Goal: Task Accomplishment & Management: Manage account settings

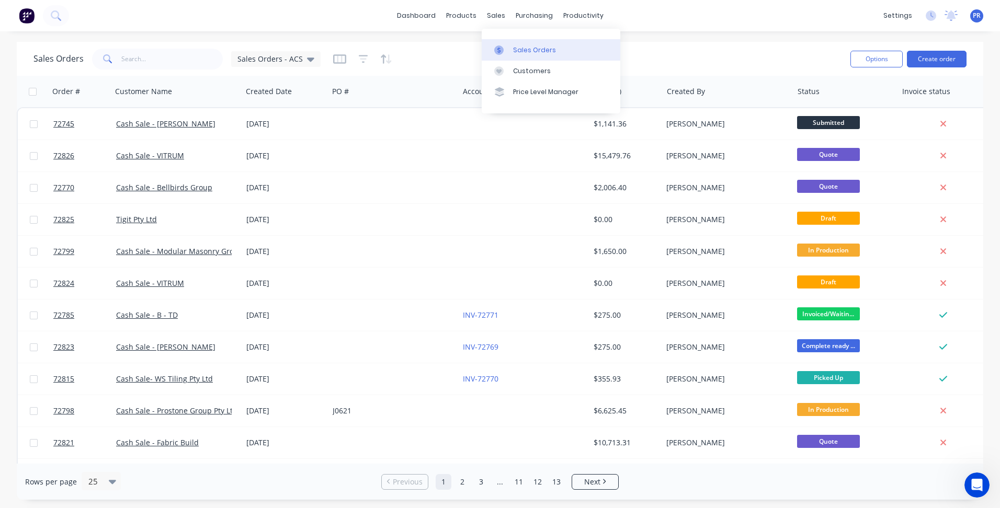
click at [504, 47] on div at bounding box center [502, 49] width 16 height 9
click at [927, 54] on button "Create order" at bounding box center [937, 59] width 60 height 17
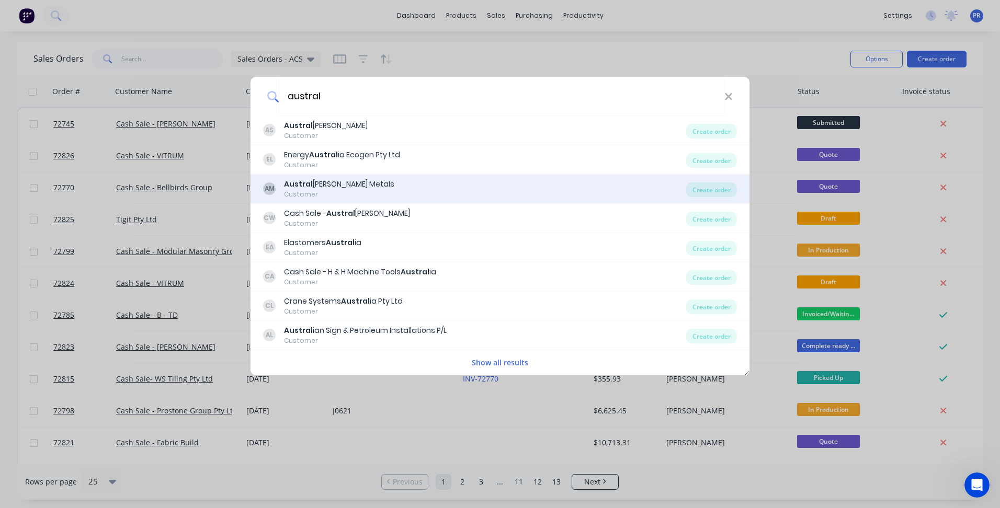
type input "austral"
click at [337, 180] on div "Austral [PERSON_NAME] Metals" at bounding box center [339, 184] width 110 height 11
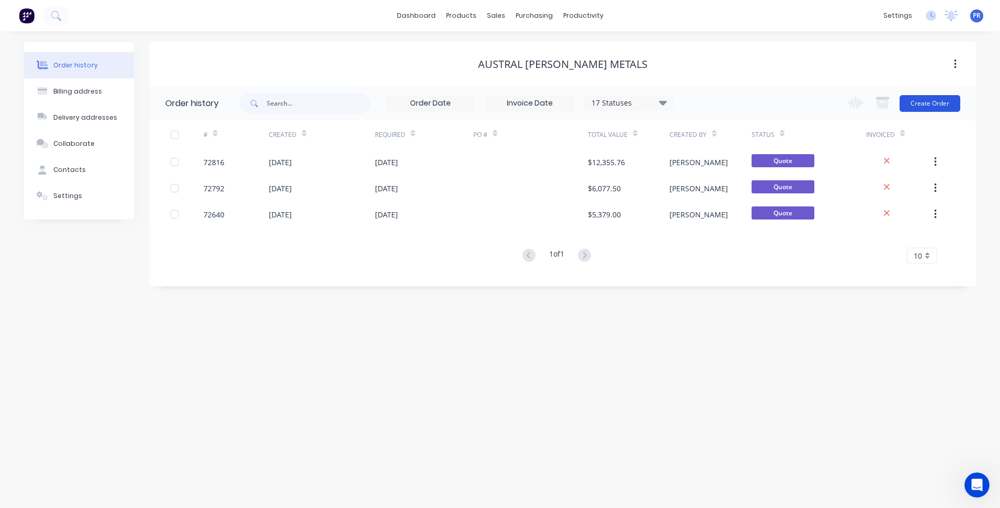
click at [921, 107] on button "Create Order" at bounding box center [929, 103] width 61 height 17
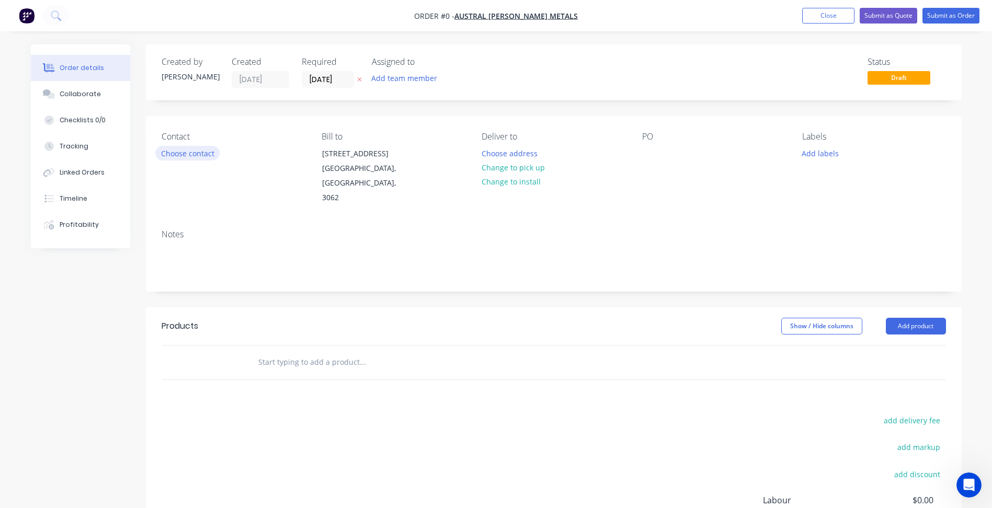
click at [190, 152] on button "Choose contact" at bounding box center [187, 153] width 64 height 14
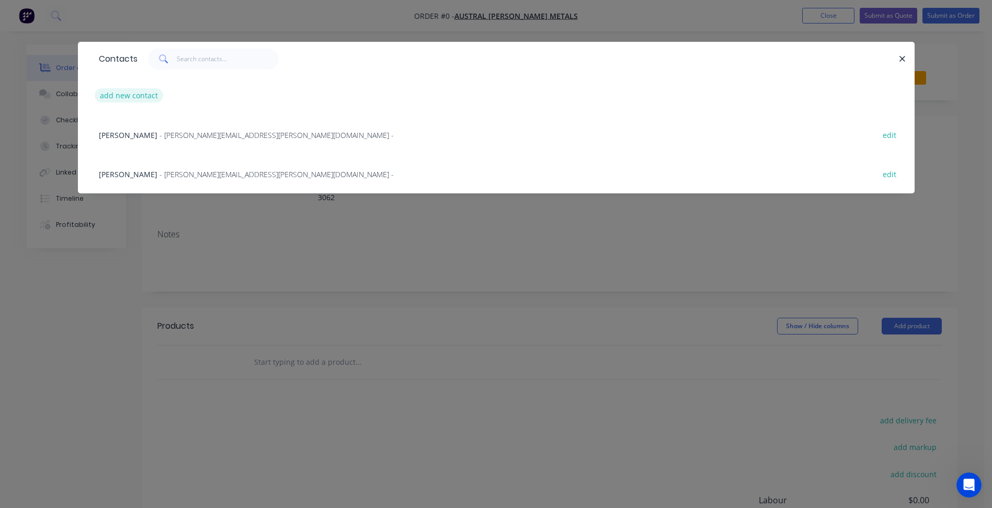
click at [143, 96] on button "add new contact" at bounding box center [129, 95] width 69 height 14
select select "AU"
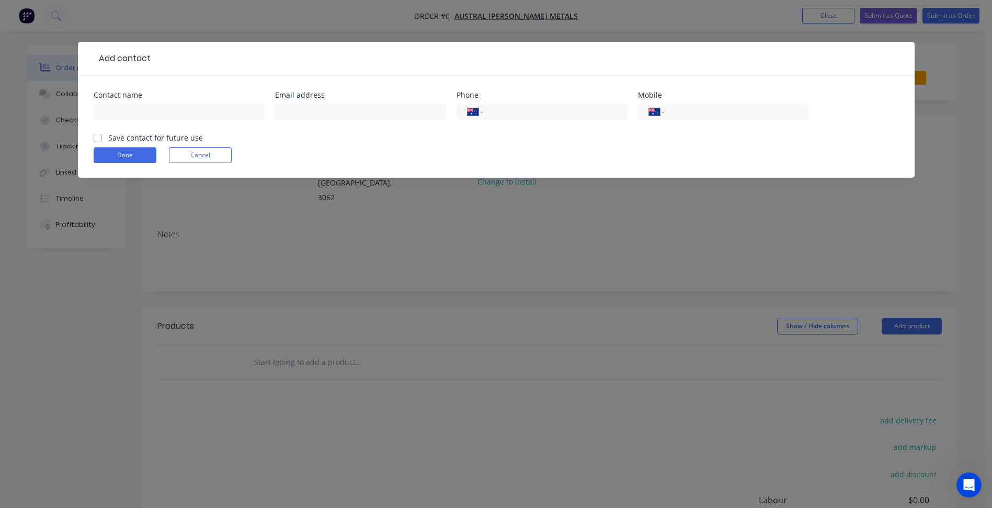
click at [147, 120] on div at bounding box center [179, 116] width 171 height 31
click at [147, 110] on input "text" at bounding box center [179, 112] width 171 height 16
type input "[PERSON_NAME]"
click at [328, 118] on input "text" at bounding box center [360, 112] width 171 height 16
paste input "[PERSON_NAME][EMAIL_ADDRESS][PERSON_NAME][DOMAIN_NAME]"
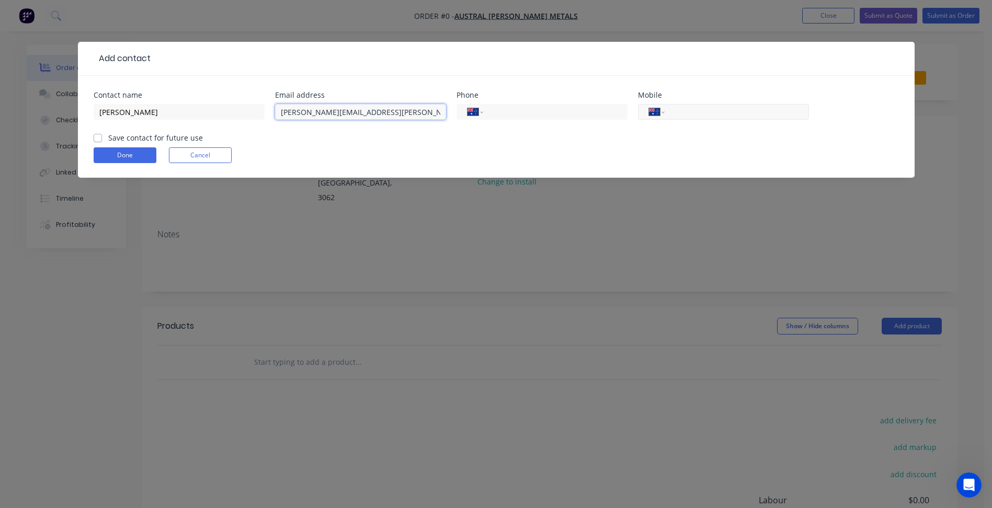
type input "[PERSON_NAME][EMAIL_ADDRESS][PERSON_NAME][DOMAIN_NAME]"
click at [686, 115] on input "tel" at bounding box center [734, 112] width 125 height 12
type input "[PHONE_NUMBER]"
click at [127, 139] on label "Save contact for future use" at bounding box center [155, 137] width 95 height 11
click at [102, 139] on input "Save contact for future use" at bounding box center [98, 137] width 8 height 10
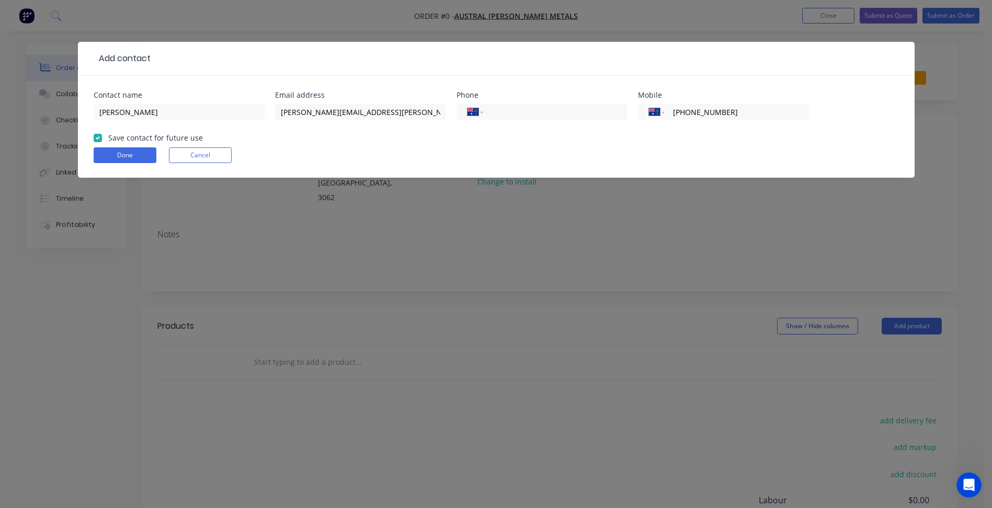
checkbox input "true"
click at [130, 151] on button "Done" at bounding box center [125, 155] width 63 height 16
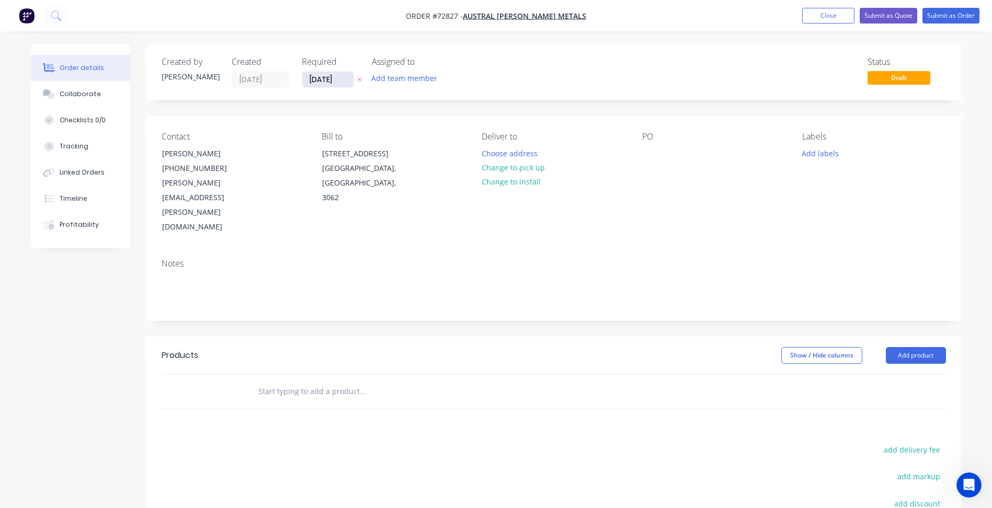
click at [315, 76] on input "[DATE]" at bounding box center [327, 80] width 51 height 16
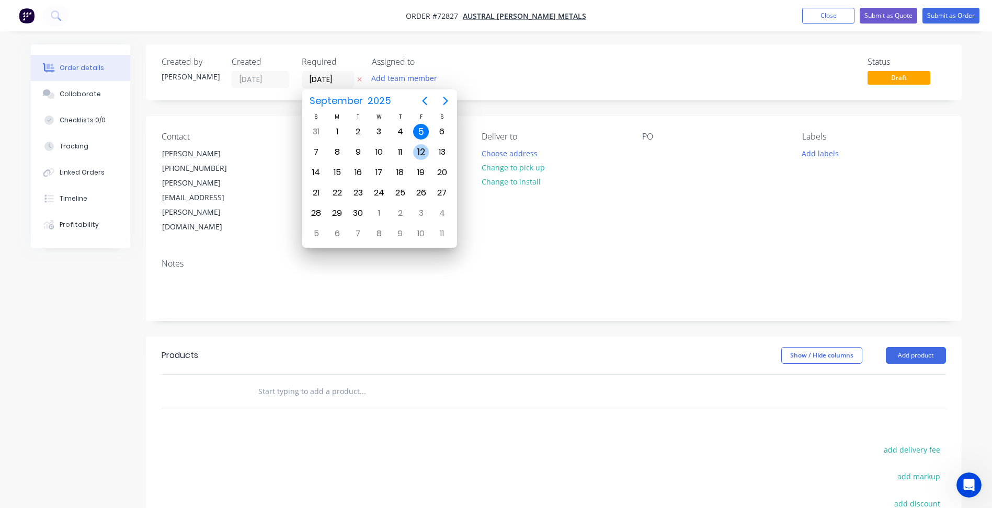
click at [417, 150] on div "12" at bounding box center [421, 152] width 16 height 16
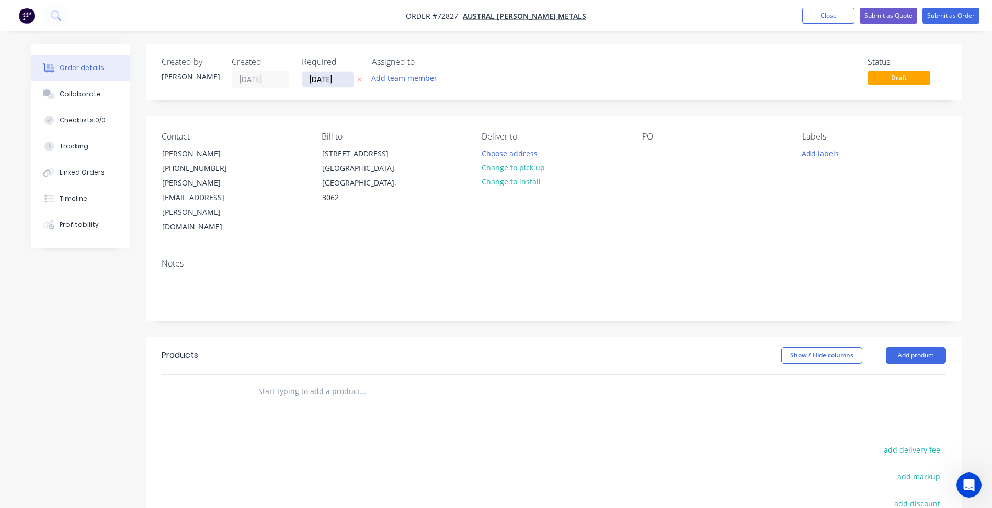
click at [324, 79] on input "[DATE]" at bounding box center [327, 80] width 51 height 16
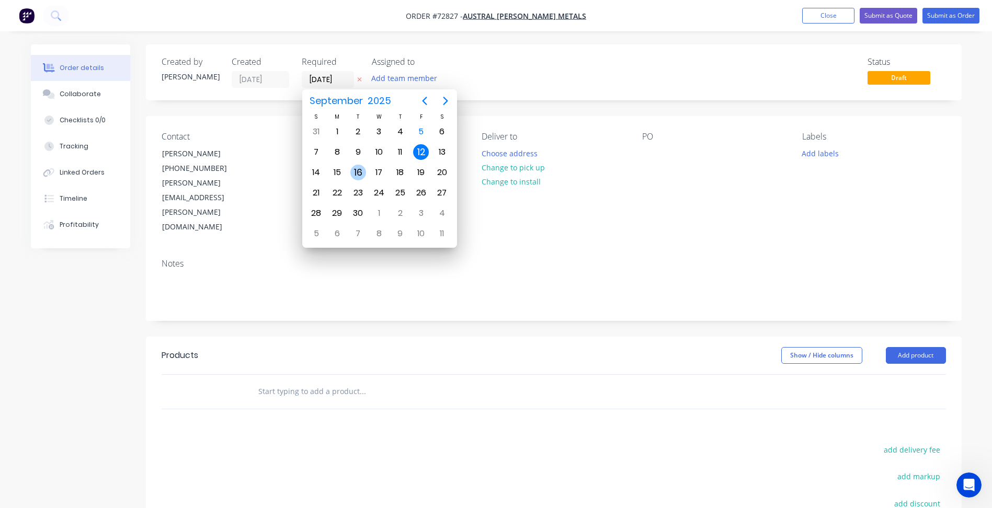
click at [360, 175] on div "16" at bounding box center [358, 173] width 16 height 16
type input "[DATE]"
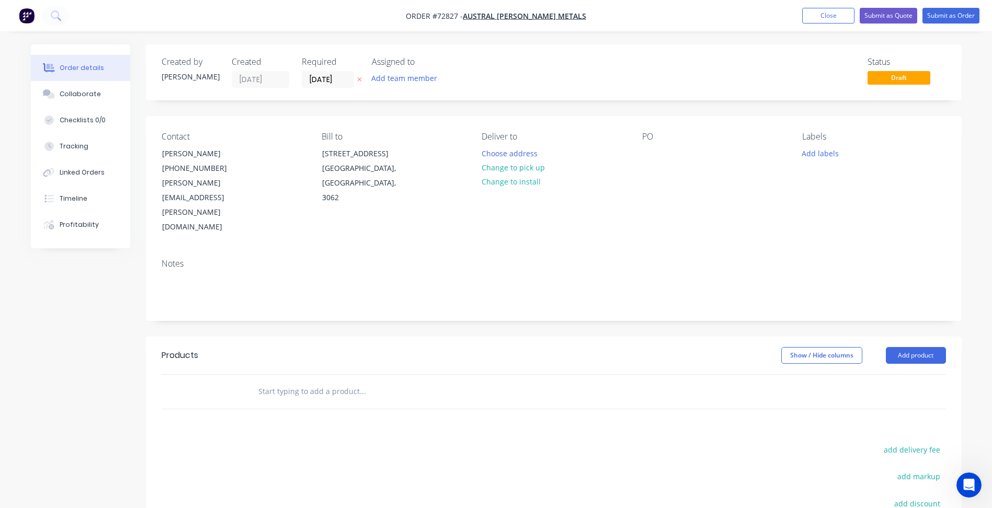
drag, startPoint x: 814, startPoint y: 152, endPoint x: 790, endPoint y: 224, distance: 76.6
click at [813, 151] on button "Add labels" at bounding box center [820, 153] width 48 height 14
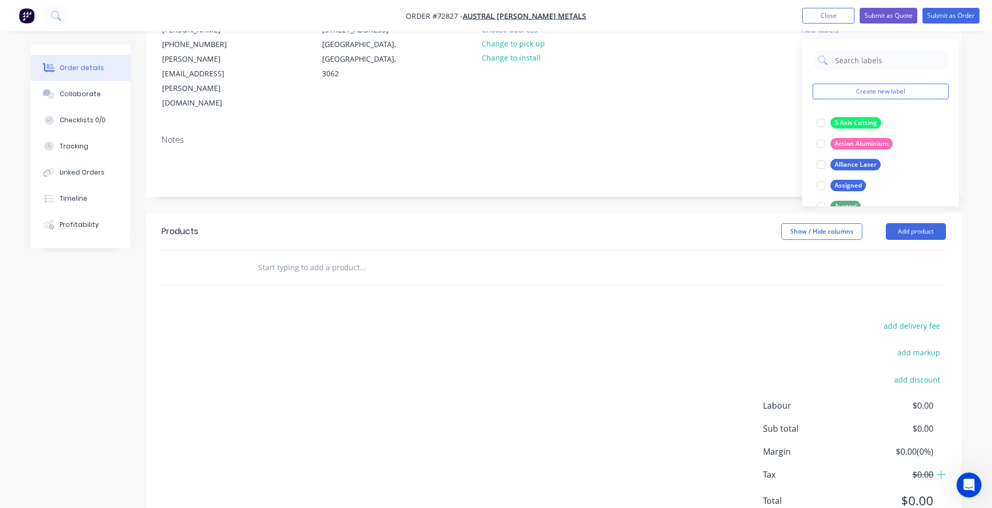
scroll to position [105, 0]
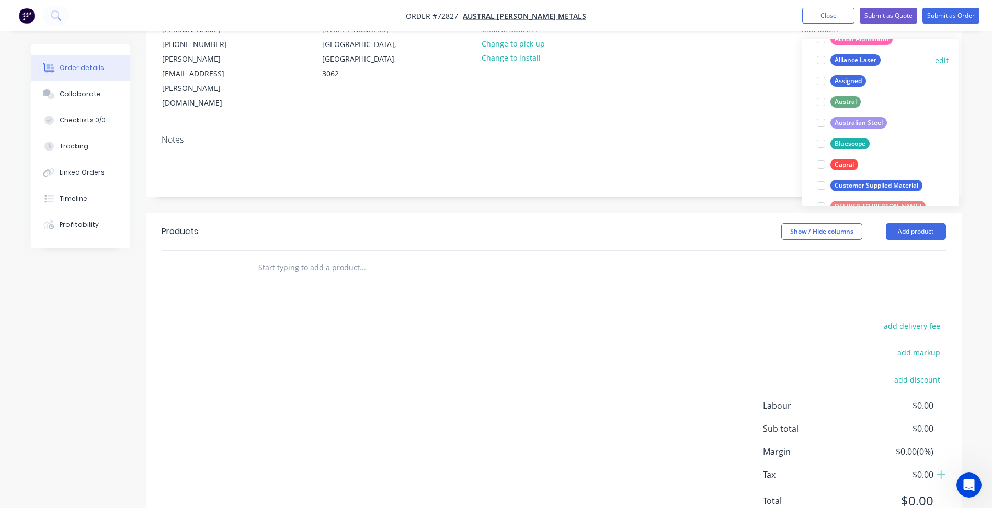
click at [821, 188] on div at bounding box center [820, 185] width 21 height 21
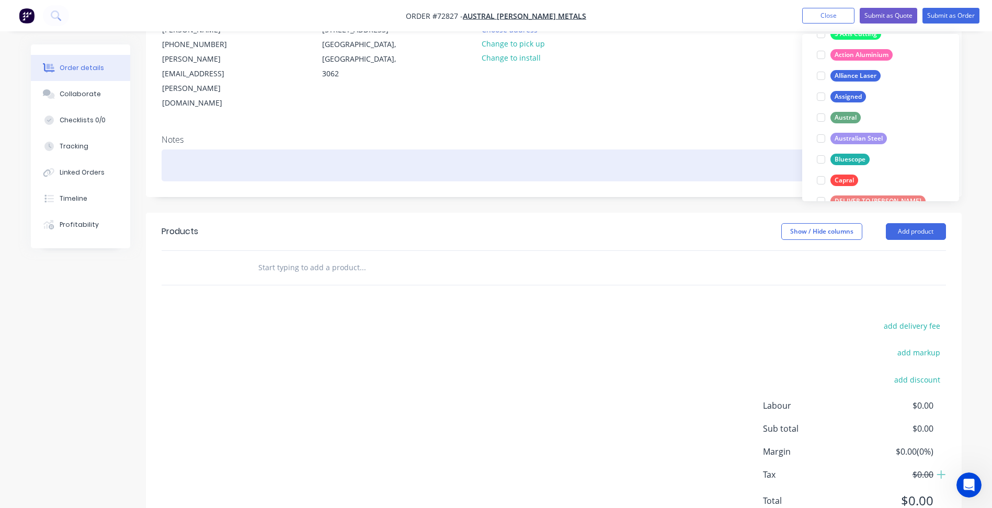
scroll to position [0, 0]
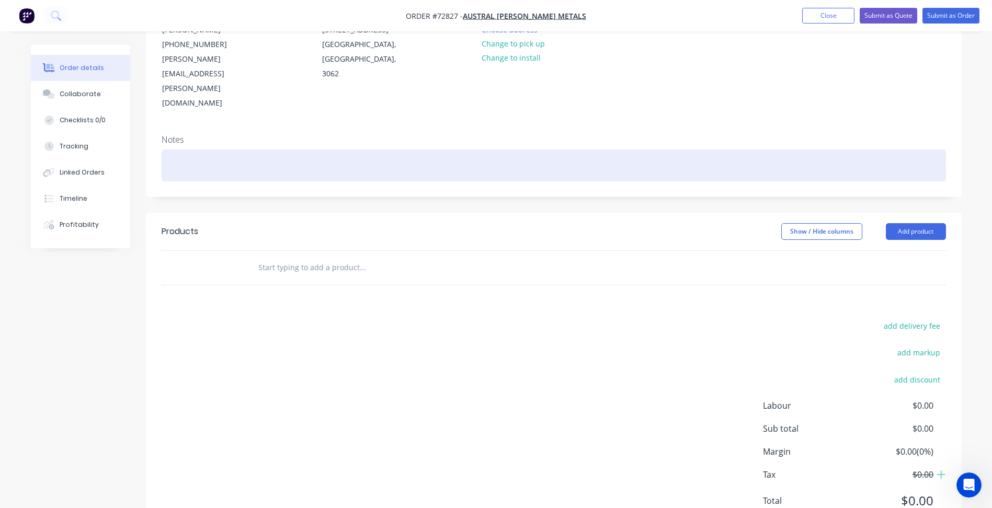
click at [620, 150] on div at bounding box center [554, 166] width 784 height 32
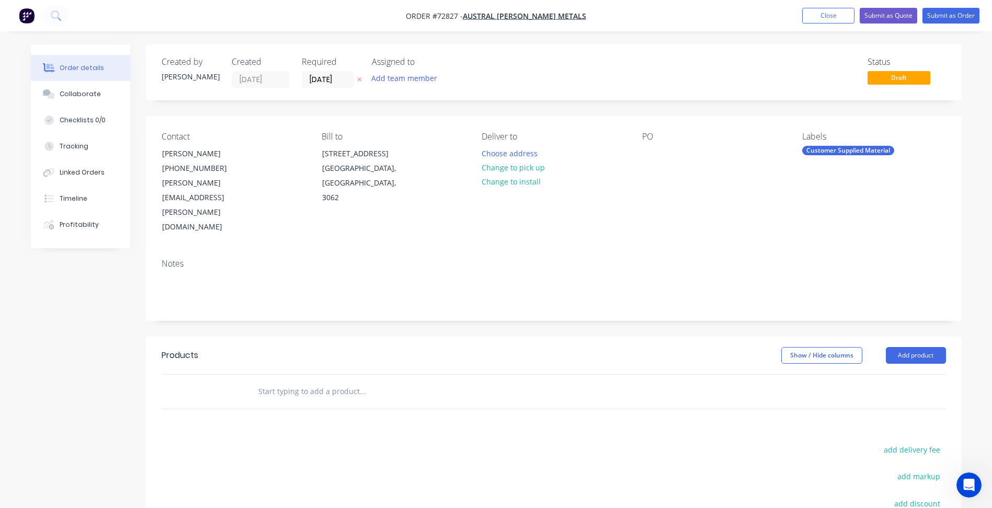
click at [842, 154] on div "Customer Supplied Material" at bounding box center [848, 150] width 92 height 9
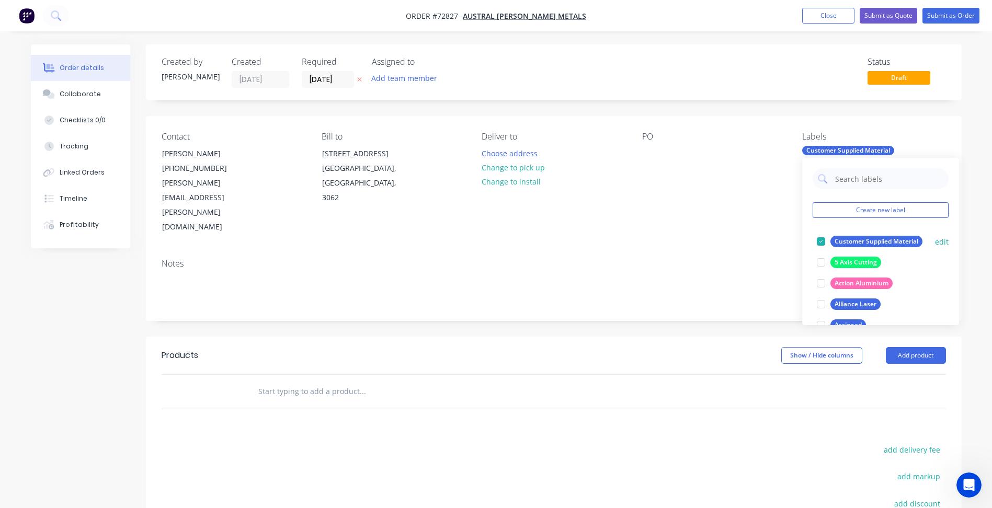
click at [818, 239] on div at bounding box center [820, 241] width 21 height 21
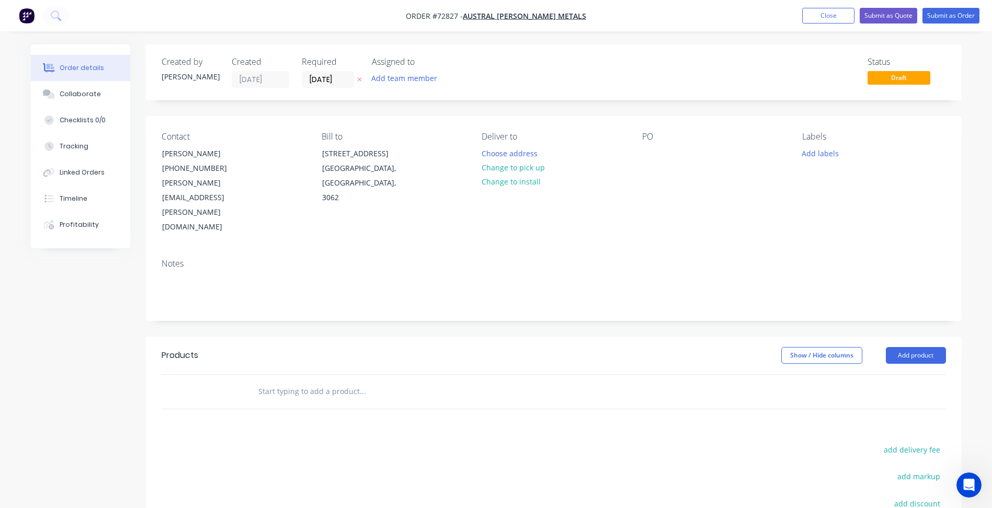
click at [655, 375] on div at bounding box center [554, 392] width 784 height 34
click at [927, 347] on button "Add product" at bounding box center [916, 355] width 60 height 17
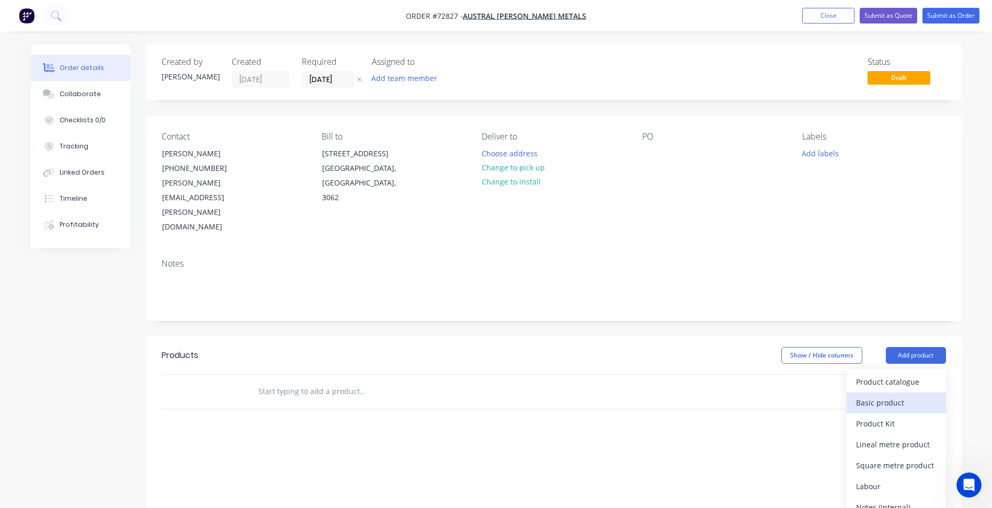
click at [869, 395] on div "Basic product" at bounding box center [896, 402] width 81 height 15
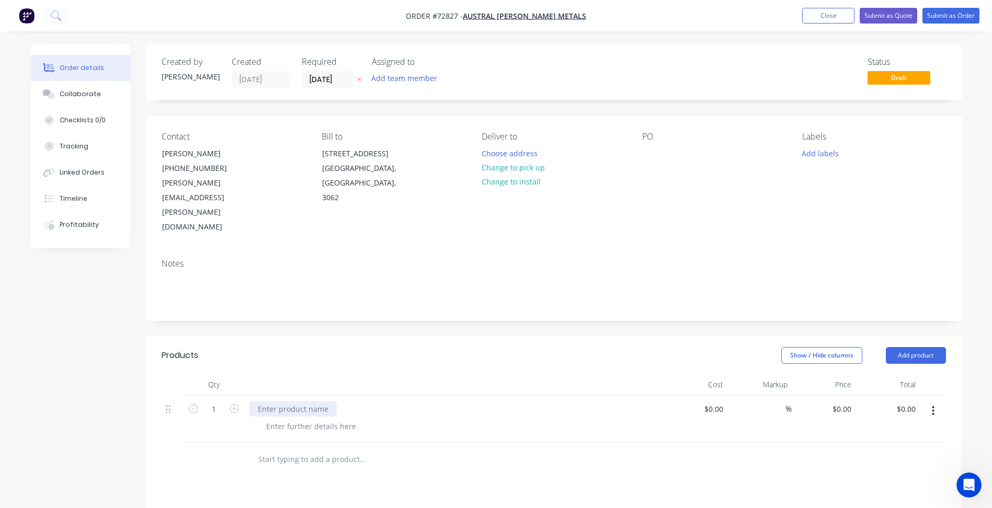
click at [329, 402] on div at bounding box center [292, 409] width 87 height 15
click at [301, 395] on div "2000mm x 350mm" at bounding box center [454, 419] width 418 height 48
click at [301, 419] on div at bounding box center [311, 426] width 107 height 15
drag, startPoint x: 289, startPoint y: 386, endPoint x: 204, endPoint y: 386, distance: 85.2
click at [204, 395] on div "1 2000mm x 350mm 20mm $0.00 $0.00 % $0.00 $0.00 $0.00 $0.00" at bounding box center [554, 419] width 784 height 48
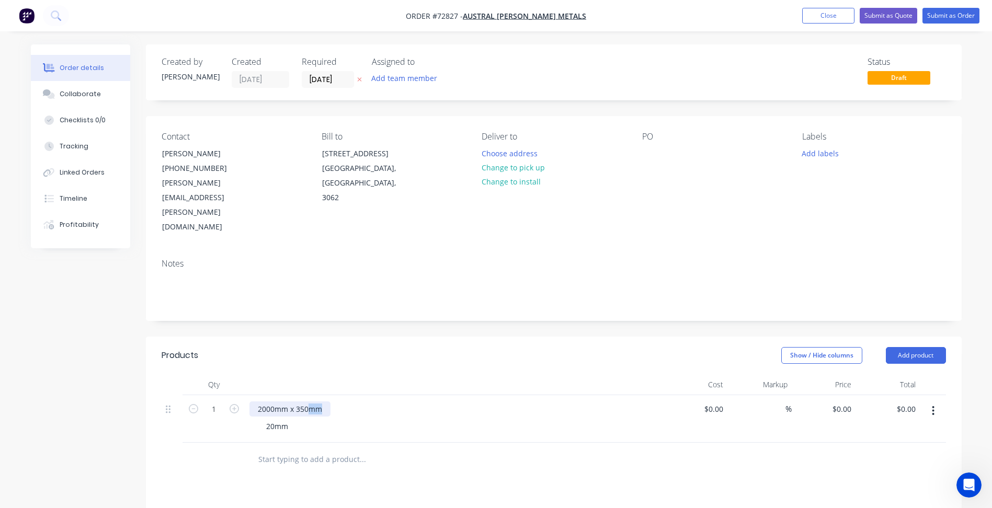
drag, startPoint x: 322, startPoint y: 362, endPoint x: 182, endPoint y: 367, distance: 139.2
click at [146, 374] on div "Qty Cost Markup Price Total 1 2000mm x 350mm 20mm $0.00 $0.00 % $0.00 $0.00 $0.…" at bounding box center [554, 425] width 816 height 102
click at [190, 395] on div "1 20mm $0.00 $0.00 % $0.00 $0.00 $0.00 $0.00" at bounding box center [554, 419] width 784 height 48
click at [292, 419] on div "20mm" at bounding box center [277, 426] width 39 height 15
click at [279, 419] on div "20mm" at bounding box center [277, 426] width 39 height 15
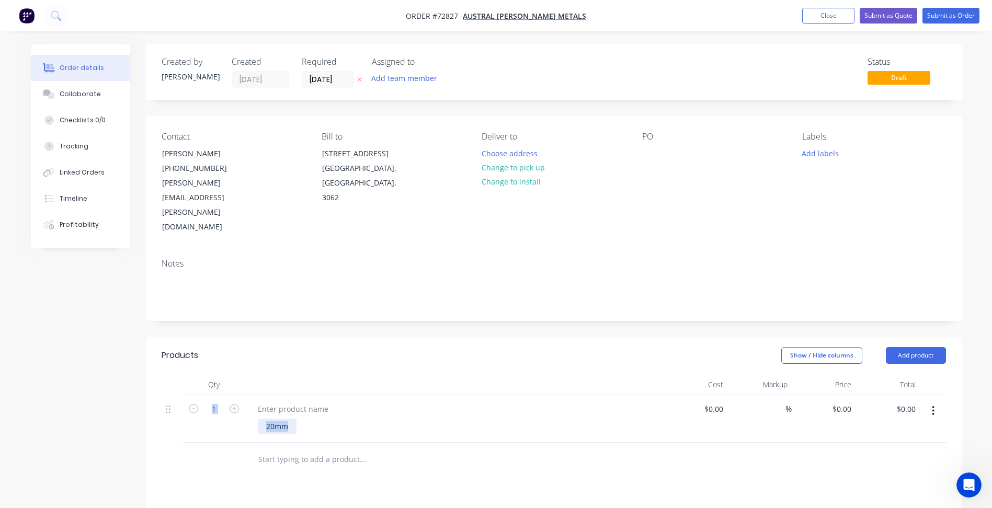
click at [285, 419] on div "20mm" at bounding box center [277, 426] width 39 height 15
drag, startPoint x: 292, startPoint y: 379, endPoint x: 280, endPoint y: 382, distance: 12.6
click at [280, 419] on div "20mm" at bounding box center [277, 426] width 39 height 15
click at [279, 419] on div "20mm" at bounding box center [277, 426] width 39 height 15
drag, startPoint x: 292, startPoint y: 381, endPoint x: 234, endPoint y: 383, distance: 58.1
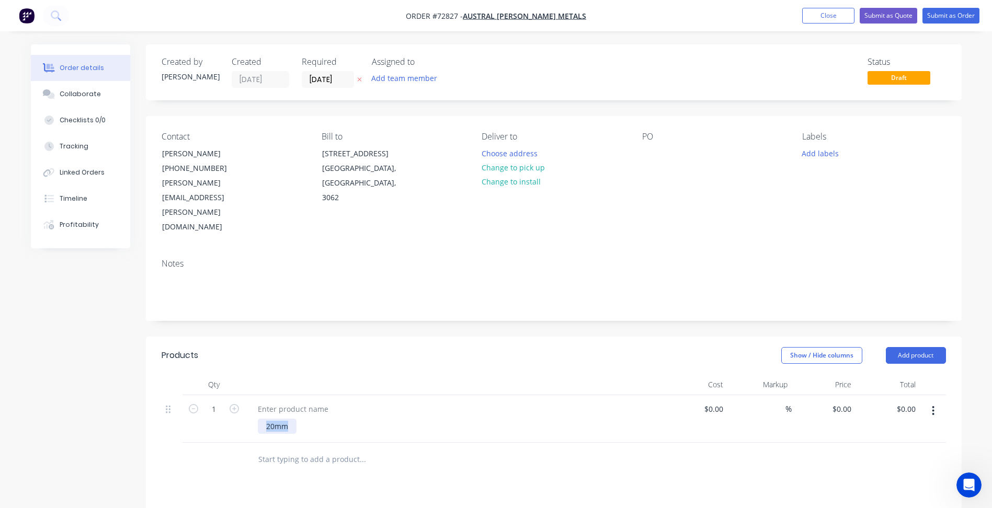
click at [234, 395] on div "1 20mm $0.00 $0.00 % $0.00 $0.00 $0.00 $0.00" at bounding box center [554, 419] width 784 height 48
click at [280, 402] on div at bounding box center [292, 409] width 87 height 15
click at [289, 419] on div "2000mm x 350mm" at bounding box center [298, 426] width 81 height 15
click at [341, 419] on div "2000mm x 350mm" at bounding box center [459, 426] width 402 height 15
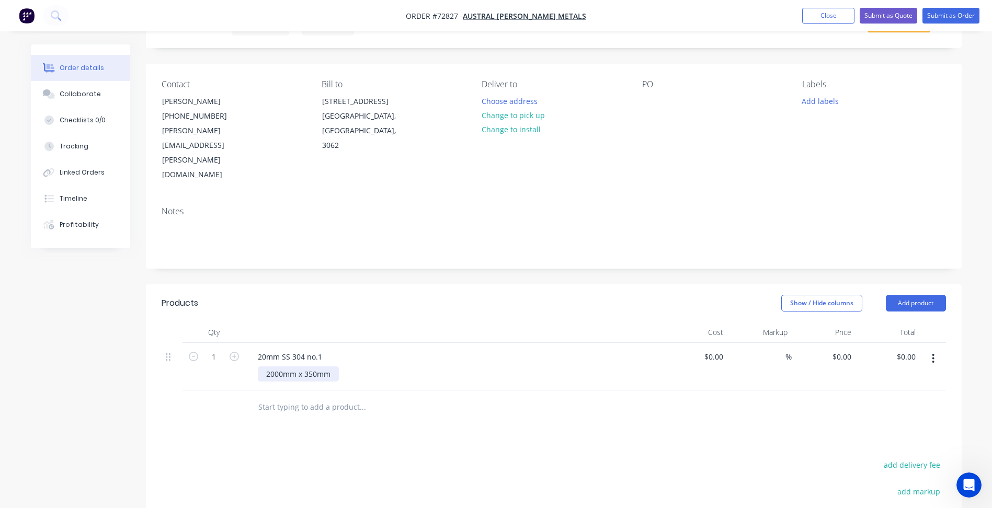
click at [331, 367] on div "2000mm x 350mm" at bounding box center [298, 374] width 81 height 15
click at [382, 410] on div "Products Show / Hide columns Add product Qty Cost Markup Price Total 1 20mm SS …" at bounding box center [554, 485] width 816 height 402
click at [849, 349] on input "0" at bounding box center [849, 356] width 12 height 15
type input "98"
type input "$98.00"
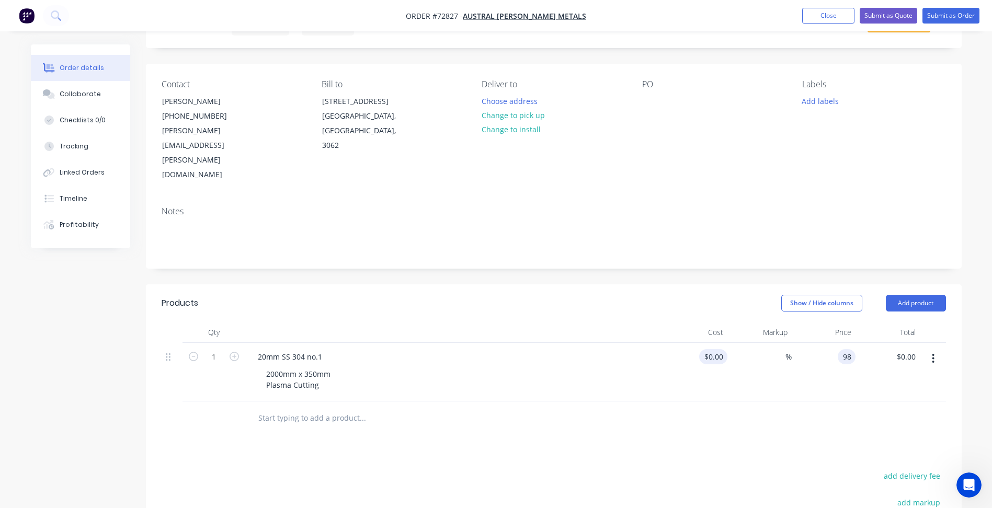
type input "$98.00"
click at [725, 349] on input at bounding box center [715, 356] width 24 height 15
type input "$0.00"
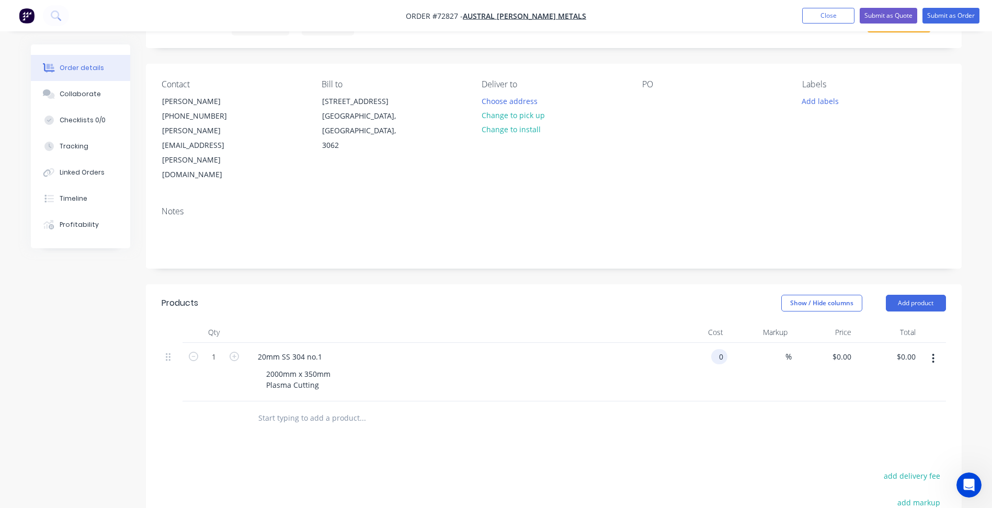
click at [716, 349] on div "0 0" at bounding box center [721, 356] width 12 height 15
type input "$790.00"
drag, startPoint x: 797, startPoint y: 315, endPoint x: 786, endPoint y: 314, distance: 11.0
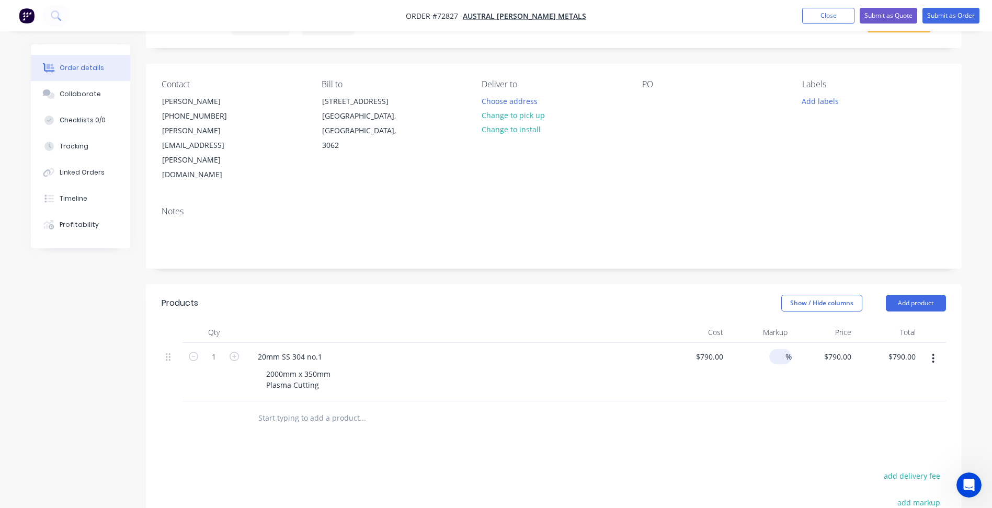
click at [793, 343] on div "$790.00 $790.00" at bounding box center [824, 372] width 64 height 59
click at [783, 349] on input at bounding box center [779, 356] width 12 height 15
type input "25"
type input "$987.50"
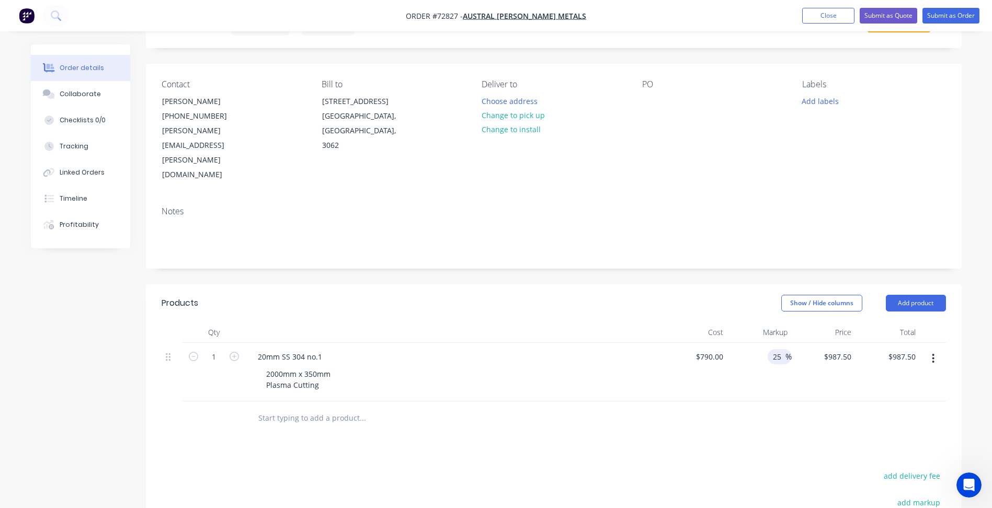
click at [782, 402] on div at bounding box center [554, 419] width 784 height 34
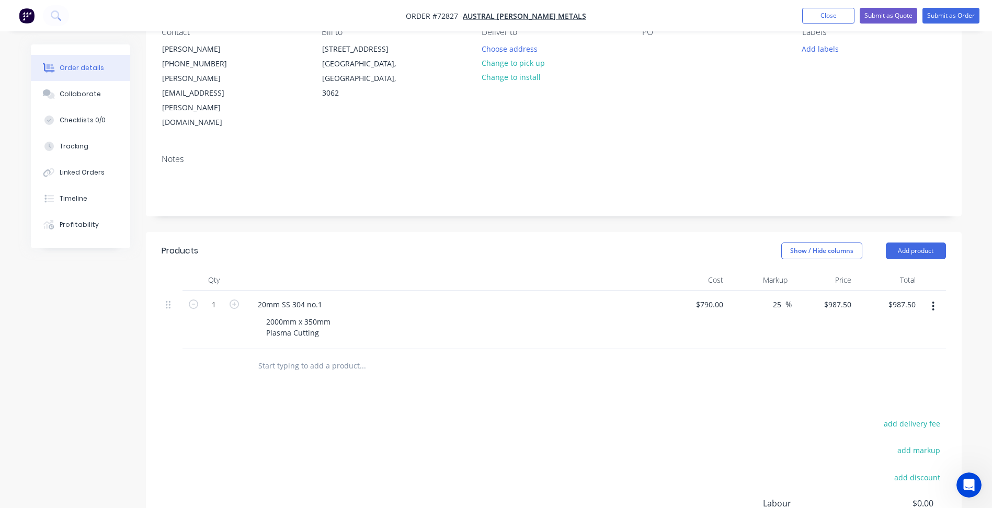
scroll to position [157, 0]
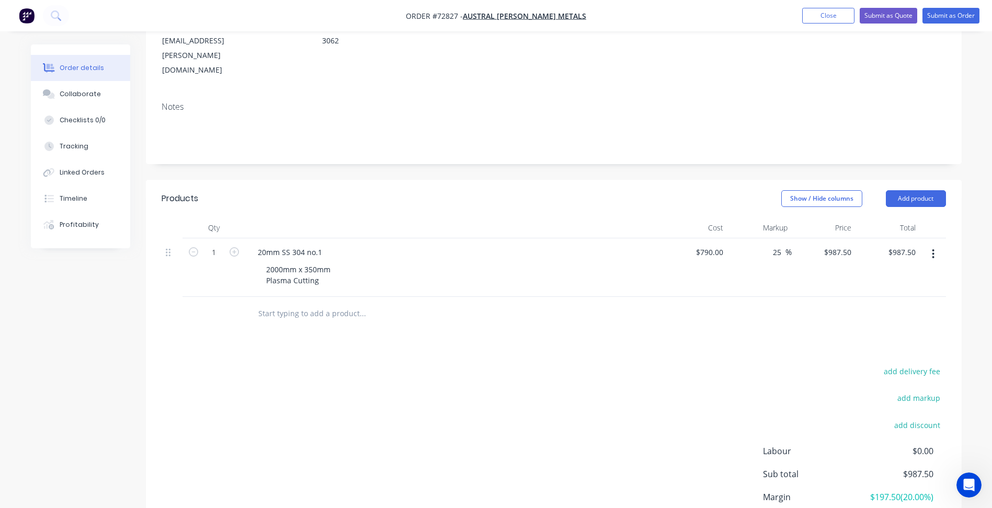
click at [552, 379] on div "add delivery fee add markup add discount Labour $0.00 Sub total $987.50 Margin …" at bounding box center [554, 465] width 784 height 202
click at [361, 306] on div "Products Show / Hide columns Add product Qty Cost Markup Price Total 1 20mm SS …" at bounding box center [554, 381] width 816 height 402
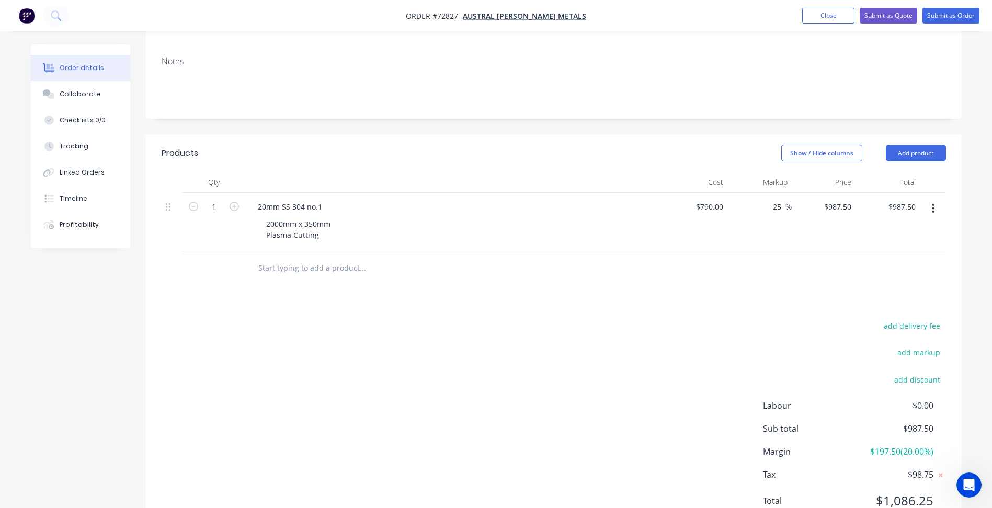
scroll to position [45, 0]
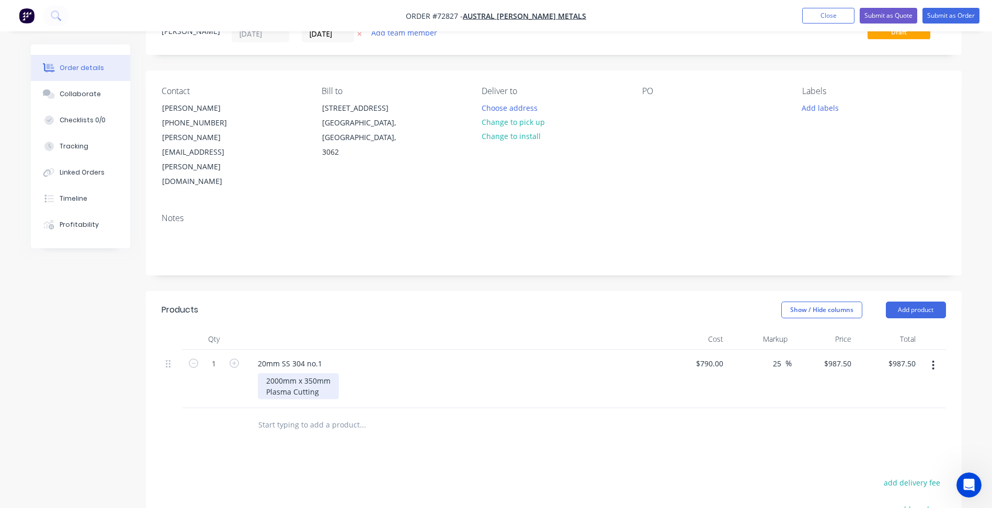
click at [331, 373] on div "2000mm x 350mm Plasma Cutting" at bounding box center [298, 386] width 81 height 26
click at [322, 373] on div "2000mm x 350mm Plasma Cutting" at bounding box center [298, 386] width 81 height 26
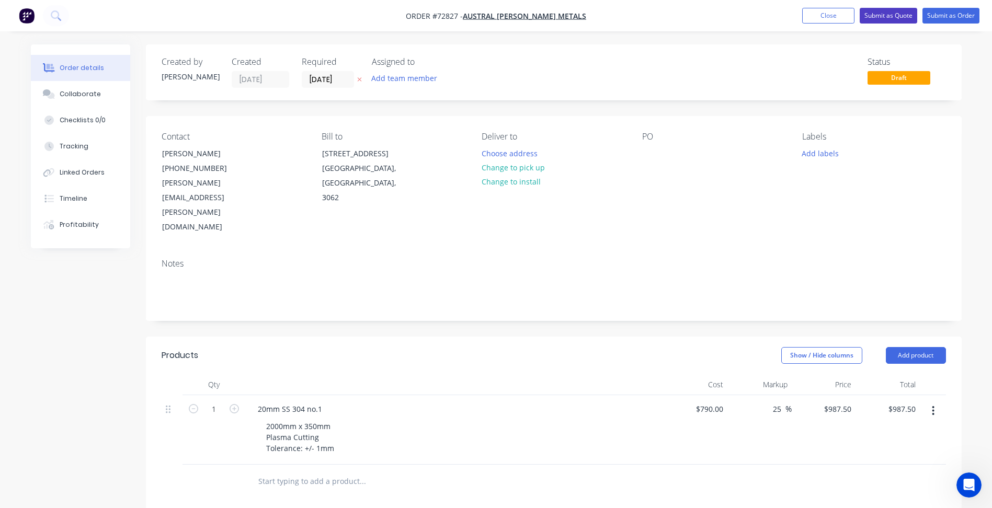
click at [885, 13] on button "Submit as Quote" at bounding box center [889, 16] width 58 height 16
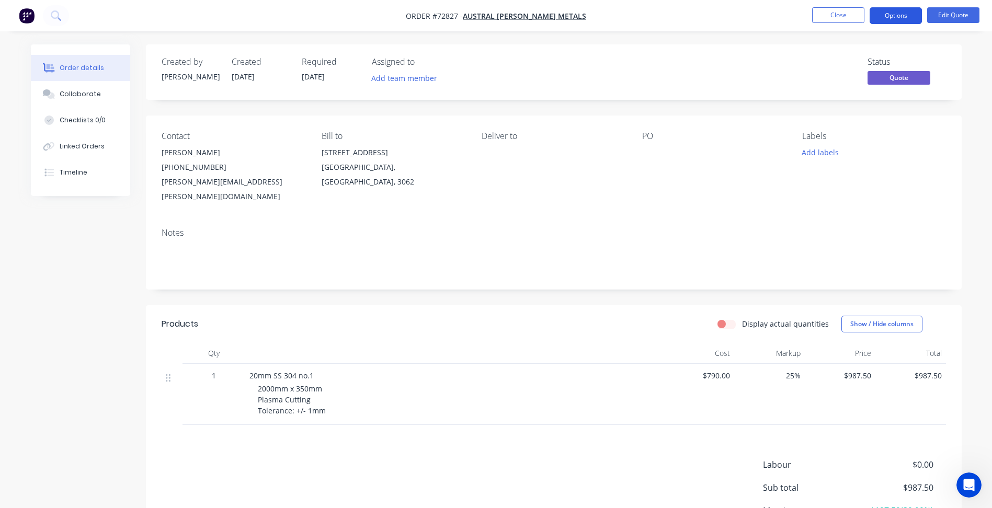
click at [898, 16] on button "Options" at bounding box center [896, 15] width 52 height 17
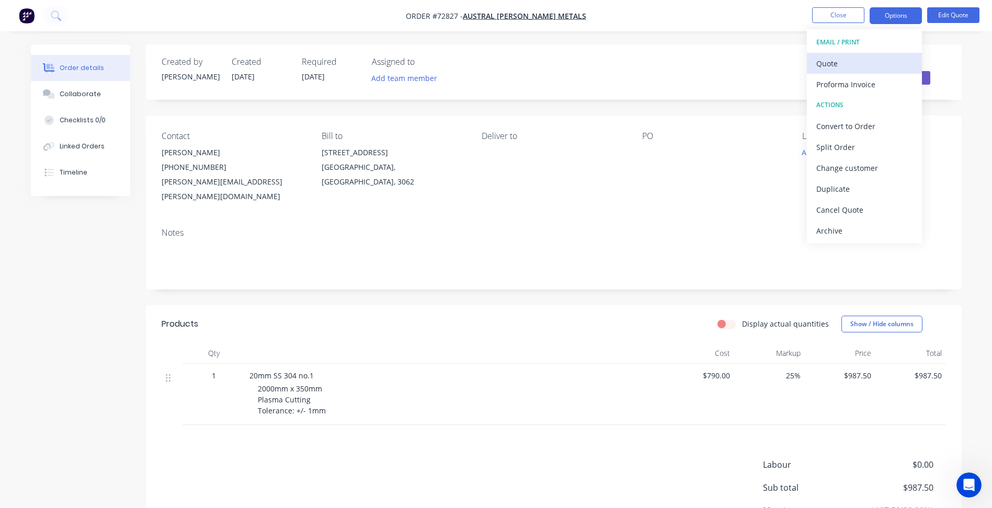
click at [858, 60] on div "Quote" at bounding box center [864, 63] width 96 height 15
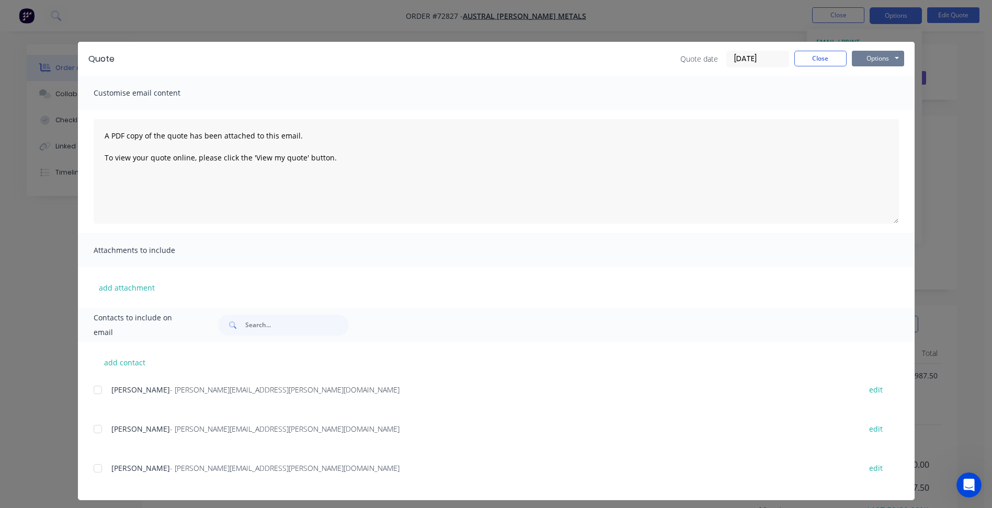
click at [897, 60] on button "Options" at bounding box center [878, 59] width 52 height 16
click at [872, 79] on button "Preview" at bounding box center [885, 76] width 67 height 17
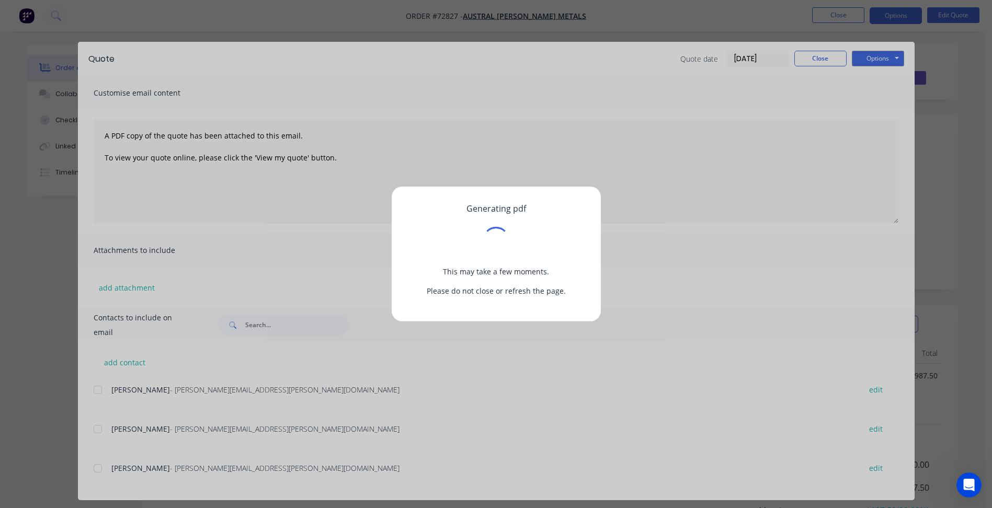
click at [872, 78] on div "Generating pdf This may take a few moments. Please do not close or refresh the …" at bounding box center [496, 254] width 992 height 508
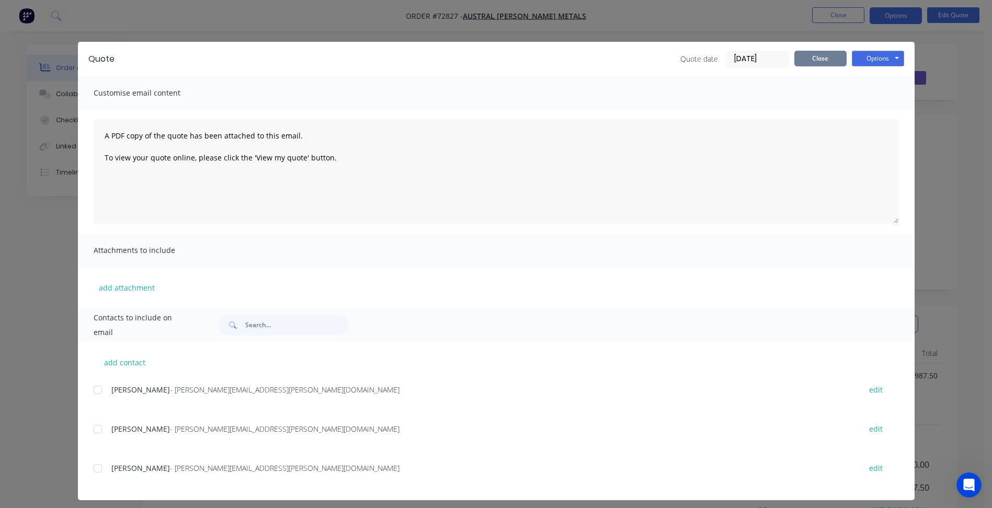
click at [810, 64] on button "Close" at bounding box center [820, 59] width 52 height 16
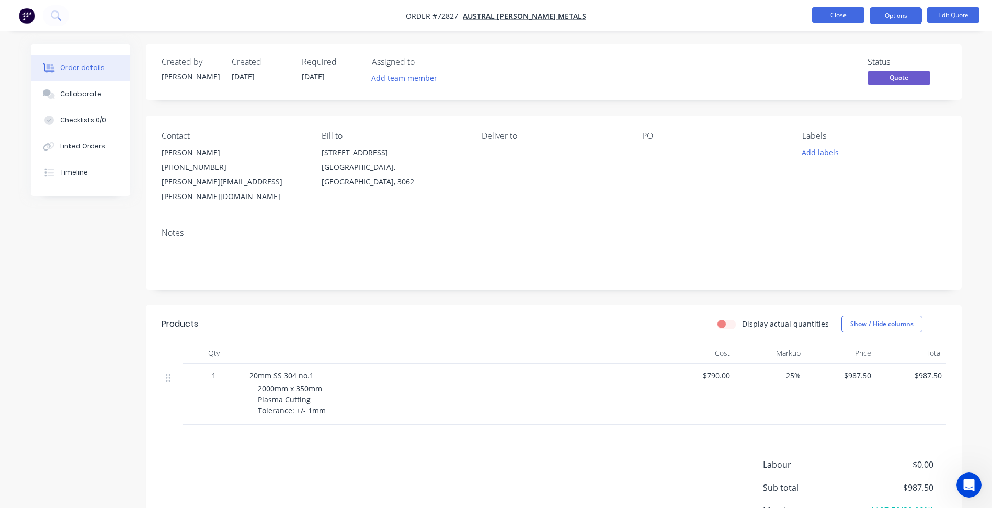
click at [828, 21] on button "Close" at bounding box center [838, 15] width 52 height 16
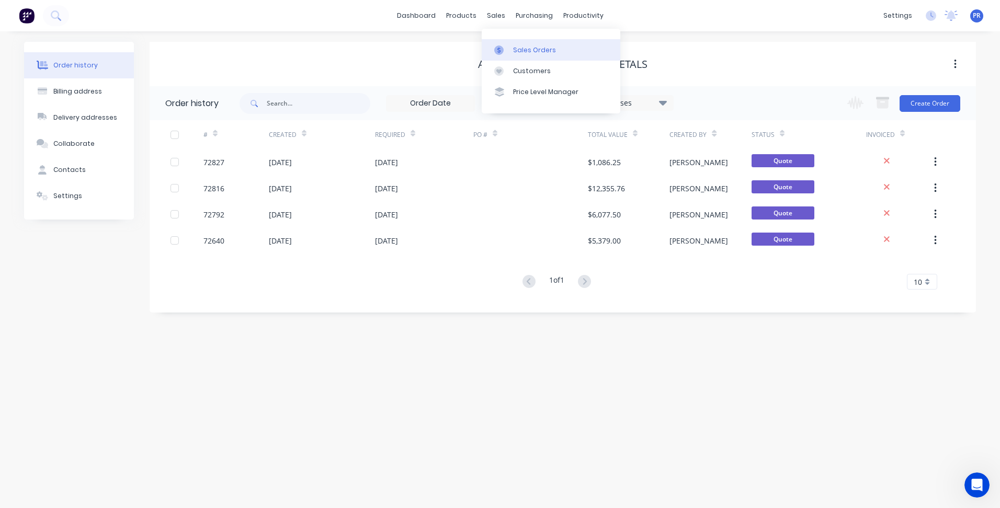
click at [521, 47] on div "Sales Orders" at bounding box center [534, 49] width 43 height 9
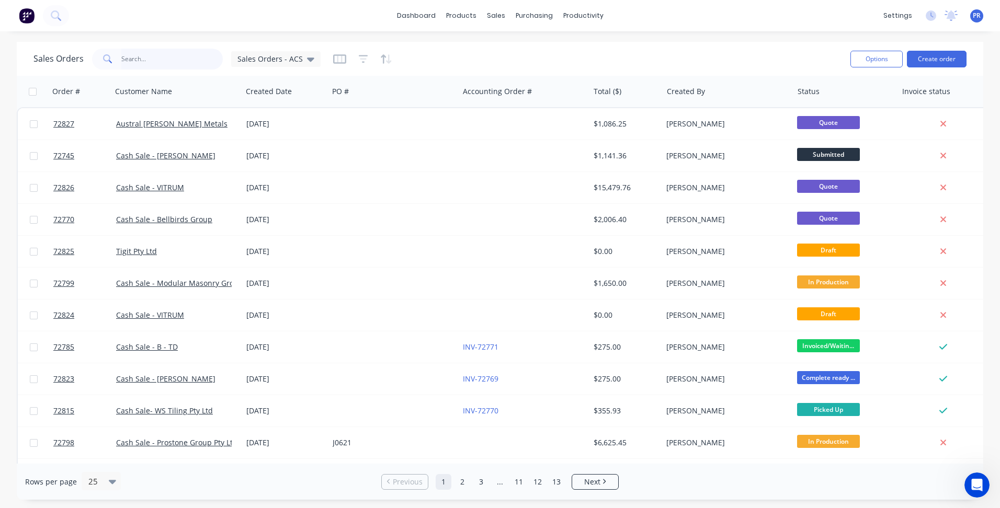
click at [164, 57] on input "text" at bounding box center [172, 59] width 102 height 21
click at [544, 43] on link "Purchase Orders" at bounding box center [578, 49] width 139 height 21
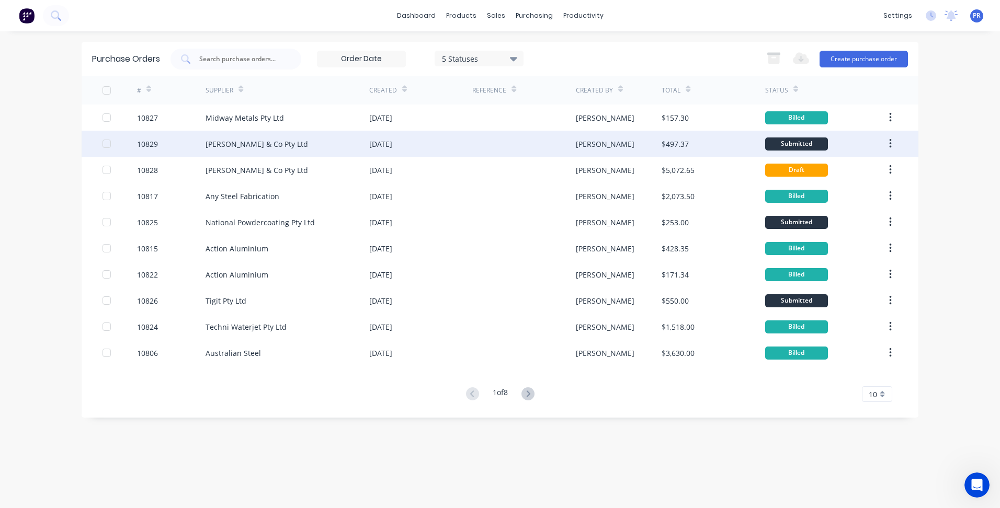
click at [280, 143] on div "[PERSON_NAME] & Co Pty Ltd" at bounding box center [256, 144] width 102 height 11
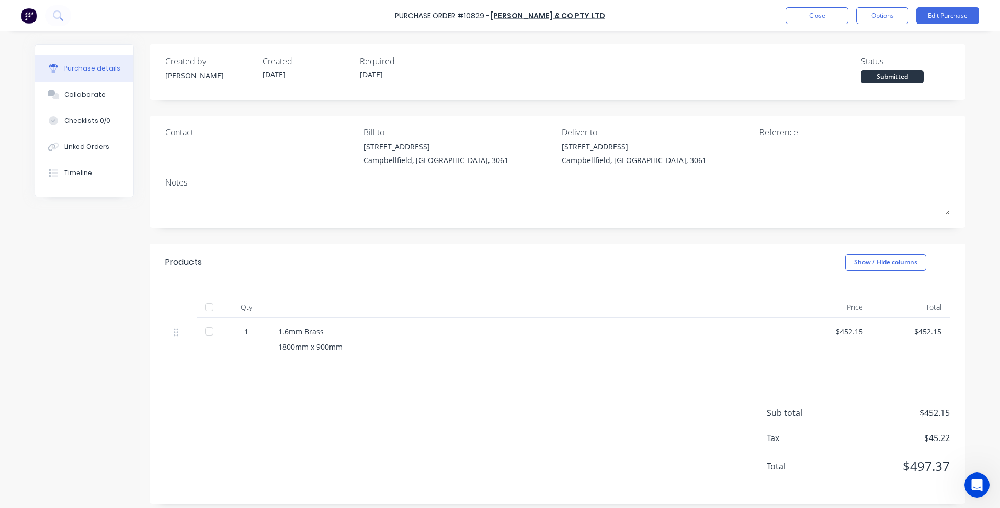
click at [856, 331] on div "$452.15" at bounding box center [832, 331] width 62 height 11
click at [844, 331] on div "$452.15" at bounding box center [832, 331] width 62 height 11
click at [948, 10] on button "Edit Purchase" at bounding box center [947, 15] width 63 height 17
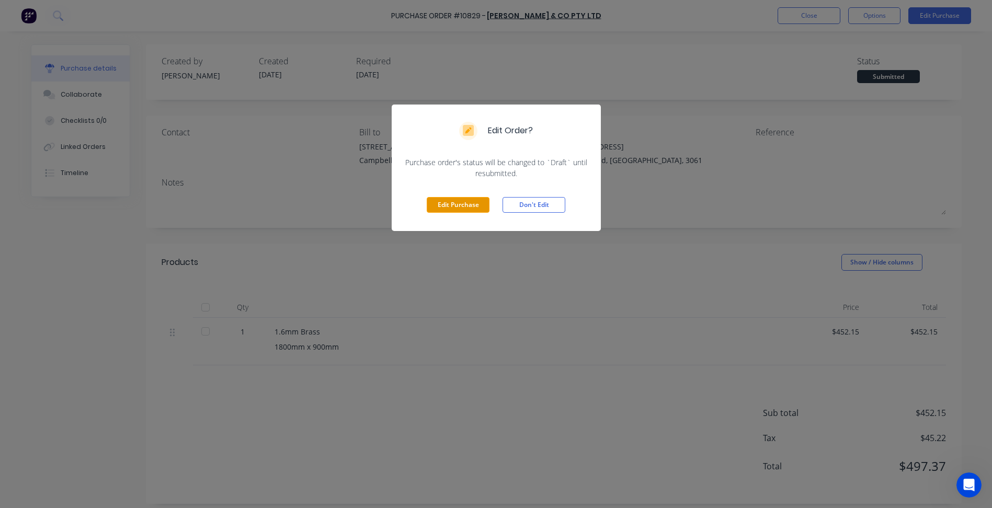
click at [454, 205] on button "Edit Purchase" at bounding box center [458, 205] width 63 height 16
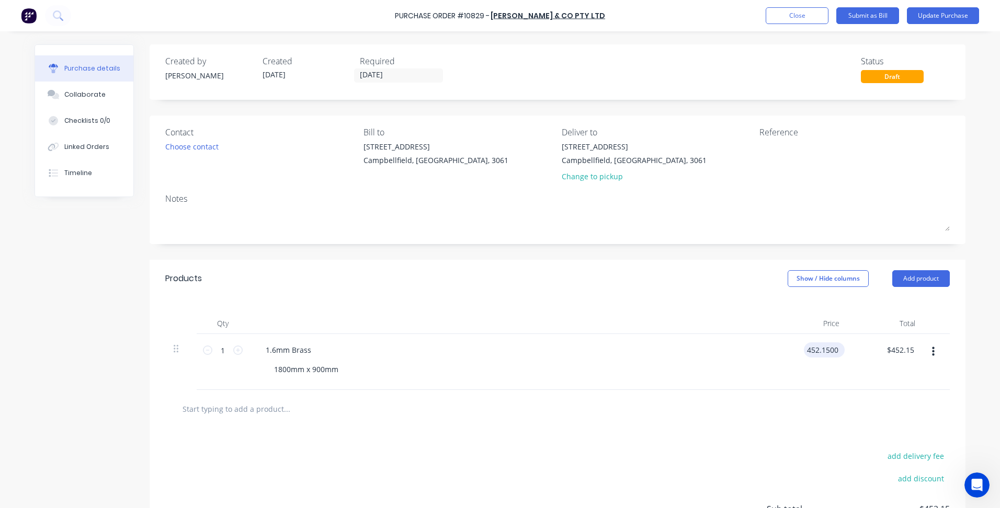
click at [818, 347] on input "452.1500" at bounding box center [822, 349] width 37 height 15
type input "$482.15"
click at [922, 11] on button "Update Purchase" at bounding box center [943, 15] width 72 height 17
click button "Options"
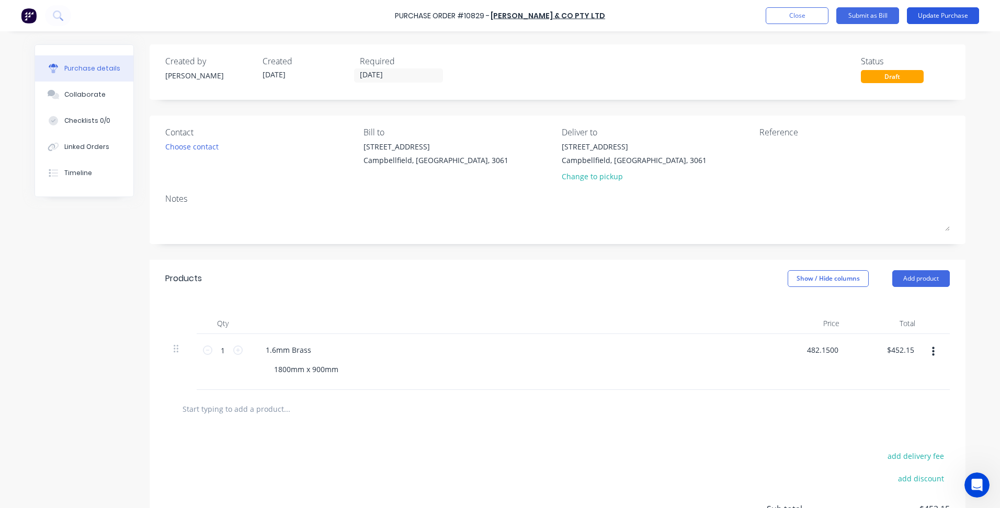
click div "Print / Email"
click div "Back"
click div "Print / Email"
click div "With pricing"
click button "Options"
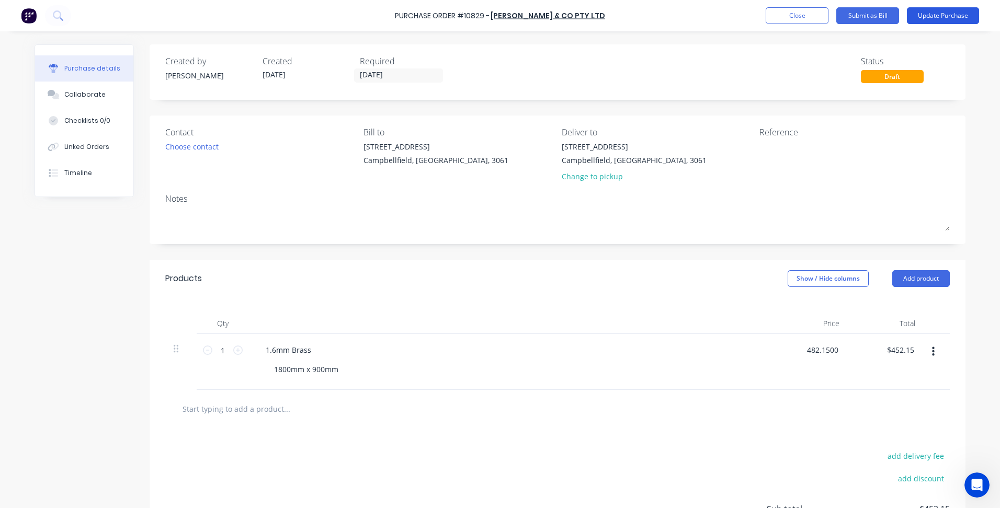
click div "Print"
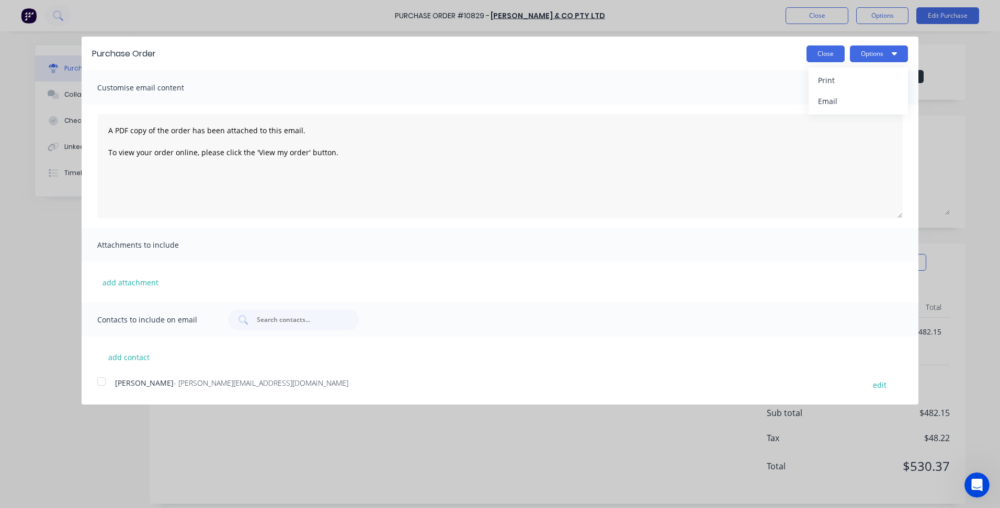
click at [834, 53] on button "Close" at bounding box center [825, 53] width 38 height 17
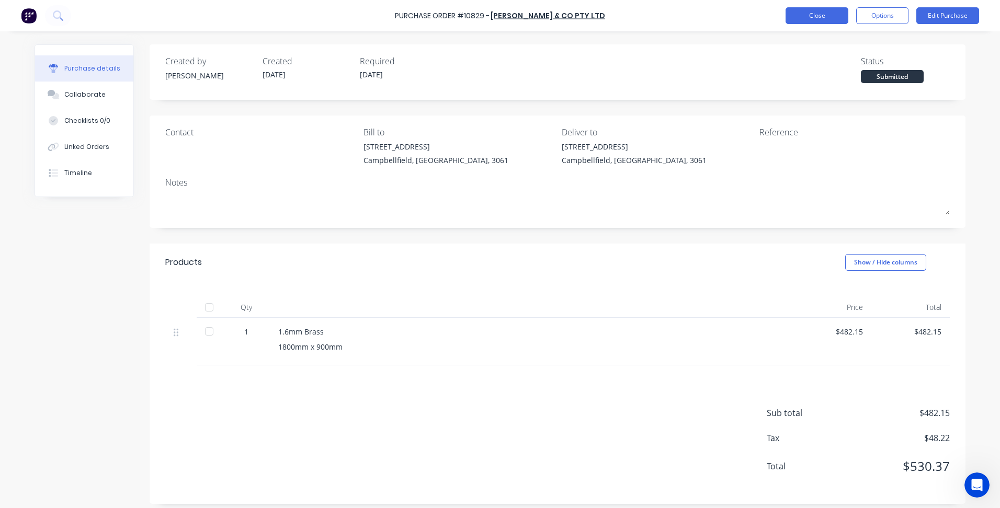
click at [824, 11] on button "Close" at bounding box center [816, 15] width 63 height 17
